Goal: Task Accomplishment & Management: Manage account settings

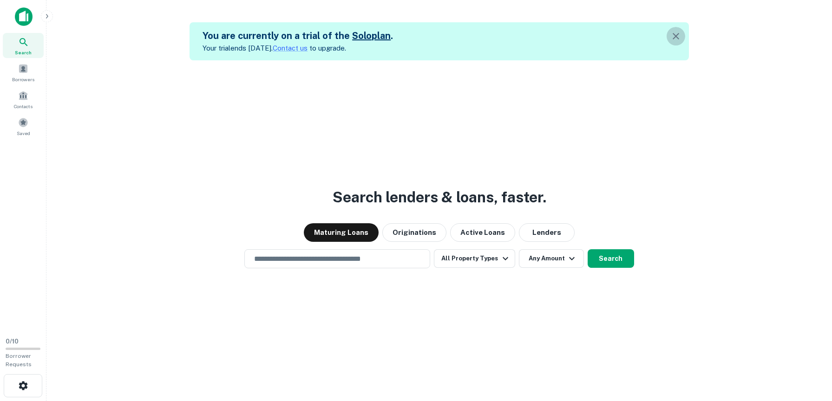
click at [678, 35] on icon "button" at bounding box center [676, 36] width 7 height 7
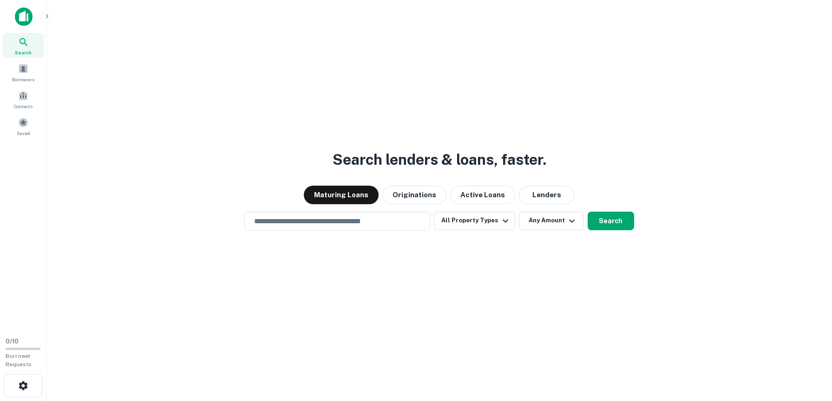
click at [358, 196] on button "Maturing Loans" at bounding box center [341, 195] width 75 height 19
click at [355, 214] on div "​" at bounding box center [337, 221] width 186 height 19
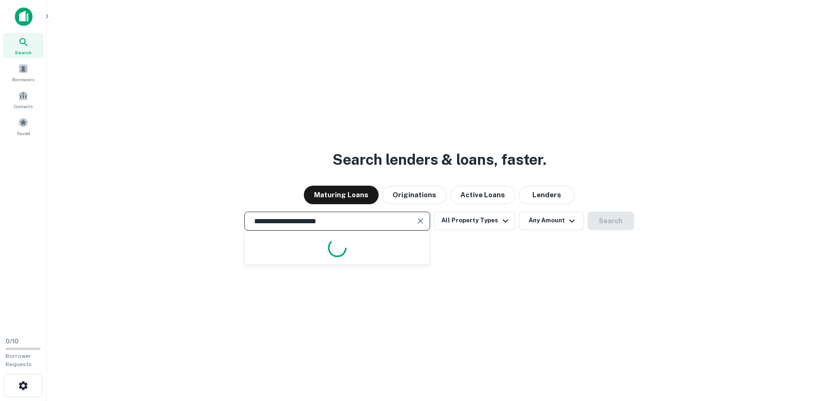
type input "**********"
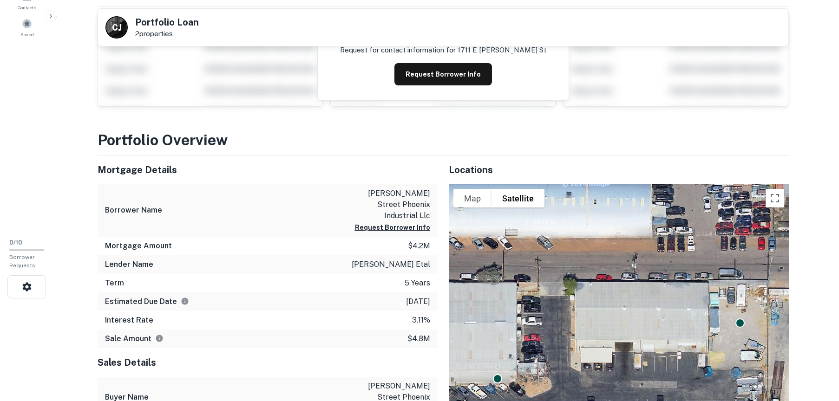
scroll to position [46, 0]
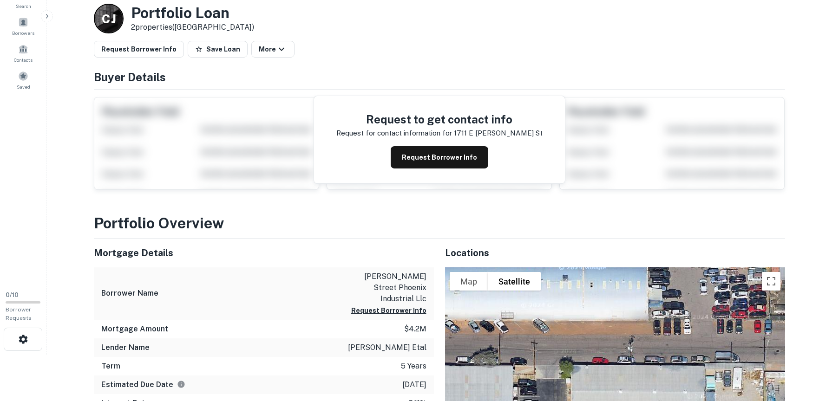
click at [439, 158] on button "Request Borrower Info" at bounding box center [440, 157] width 98 height 22
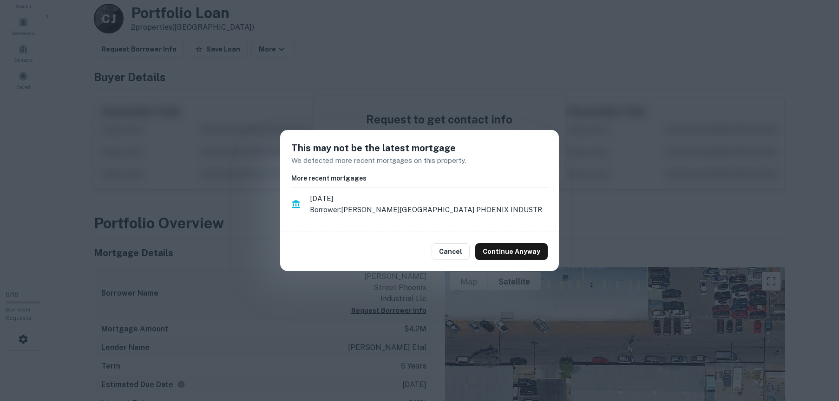
click at [369, 209] on p "Borrower: [PERSON_NAME][GEOGRAPHIC_DATA] PHOENIX INDUSTR" at bounding box center [429, 209] width 238 height 11
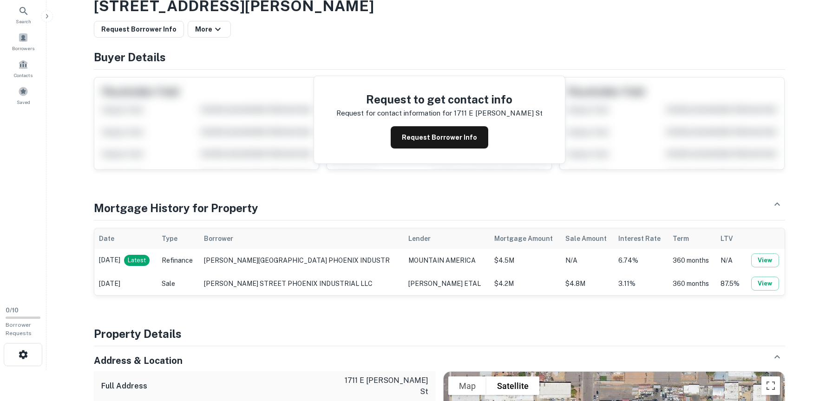
scroll to position [93, 0]
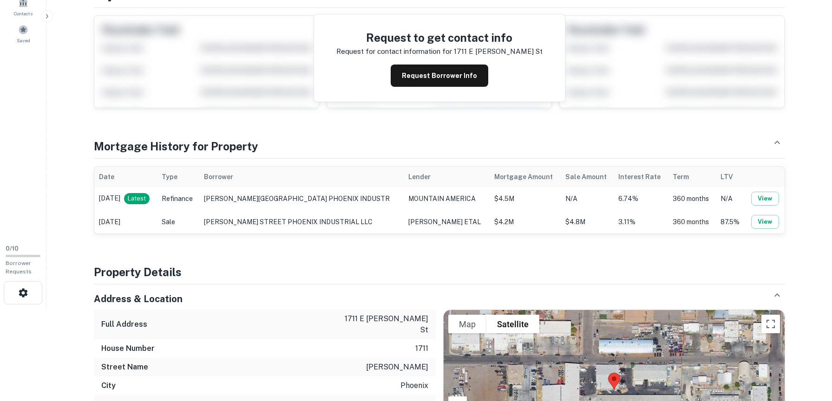
click at [768, 197] on button "View" at bounding box center [765, 199] width 28 height 14
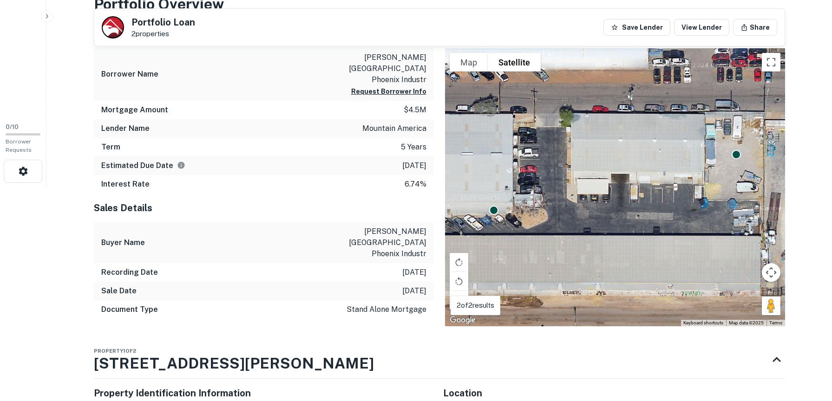
scroll to position [165, 0]
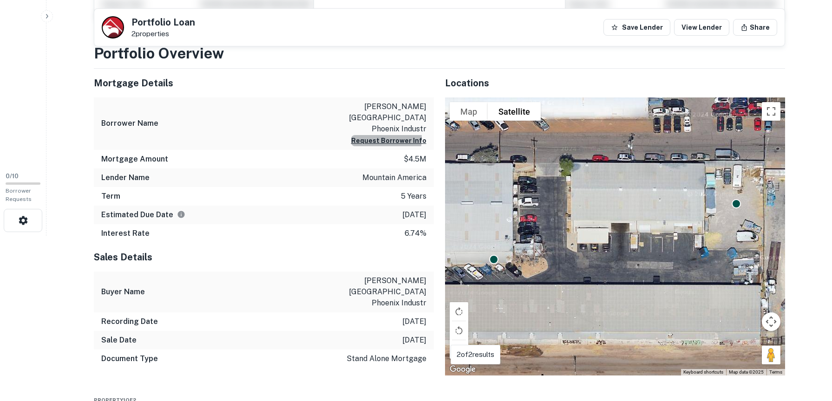
click at [376, 135] on button "Request Borrower Info" at bounding box center [388, 140] width 75 height 11
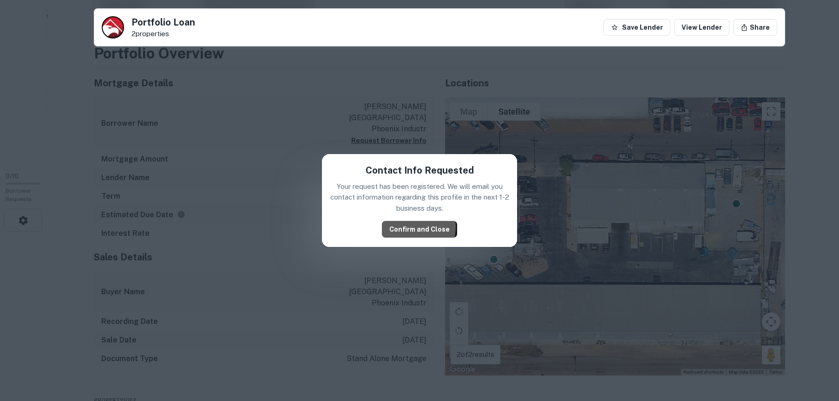
click at [411, 227] on button "Confirm and Close" at bounding box center [419, 229] width 75 height 17
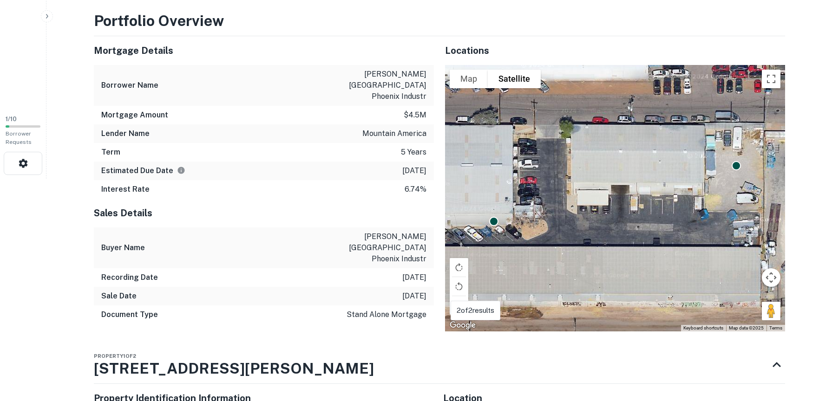
scroll to position [26, 0]
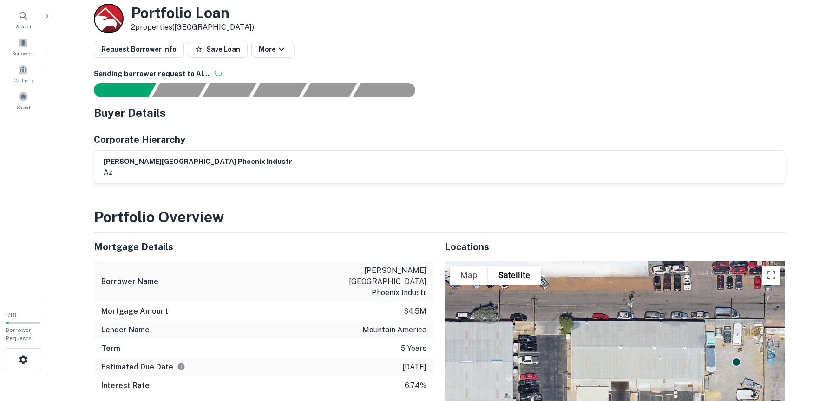
click at [204, 48] on button "Save Loan" at bounding box center [218, 49] width 60 height 17
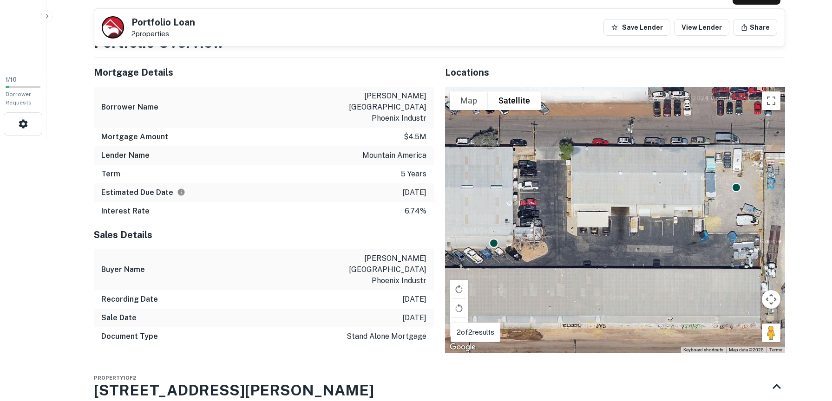
scroll to position [258, 0]
